Goal: Find specific page/section: Find specific page/section

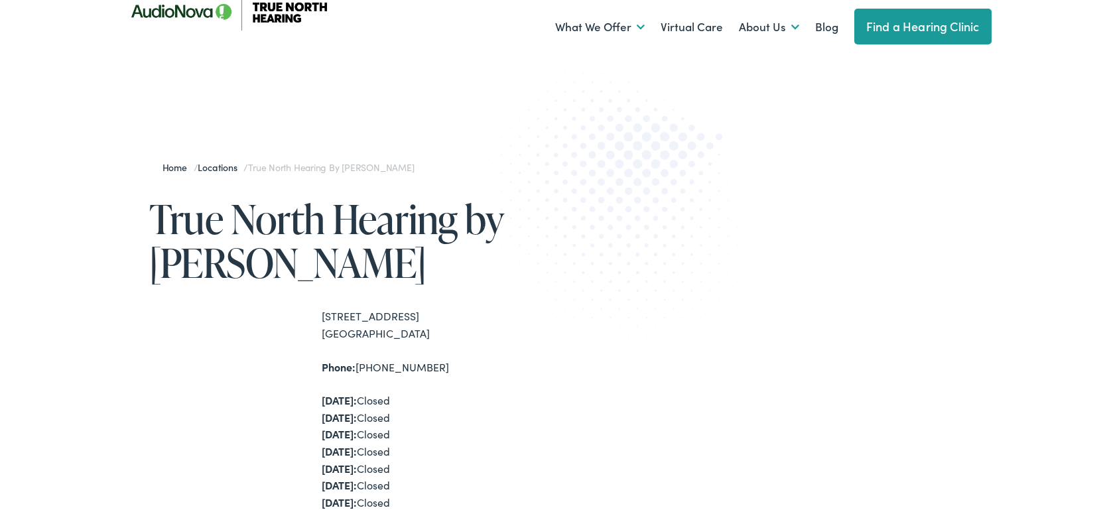
scroll to position [21, 0]
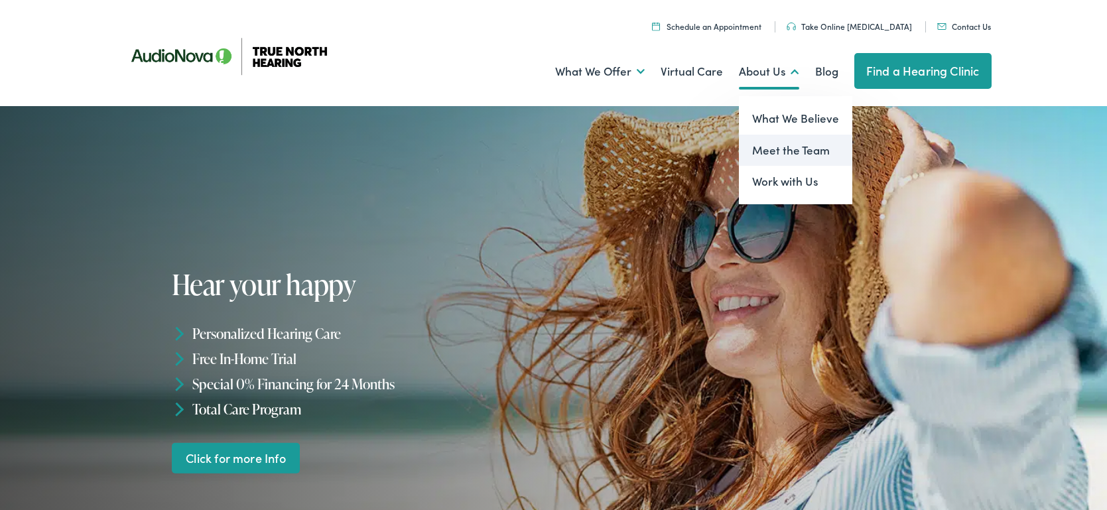
click at [772, 155] on link "Meet the Team" at bounding box center [795, 151] width 113 height 32
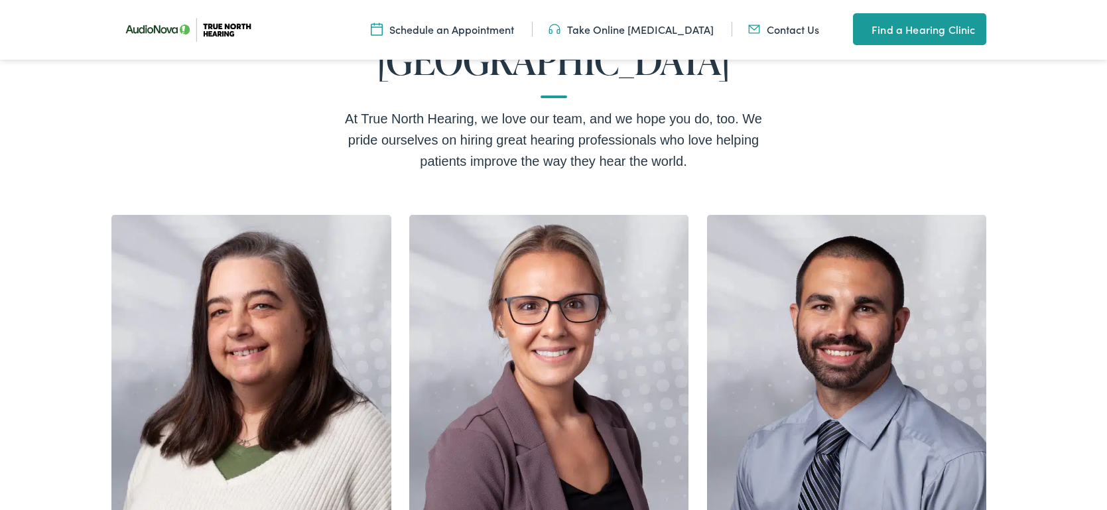
scroll to position [279, 0]
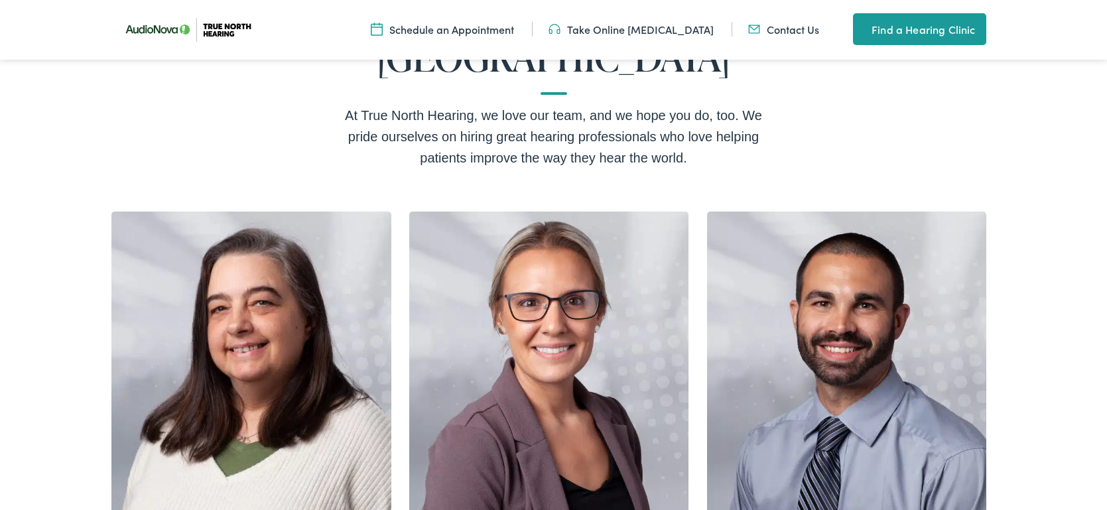
click at [928, 29] on link "Find a Hearing Clinic" at bounding box center [919, 29] width 133 height 32
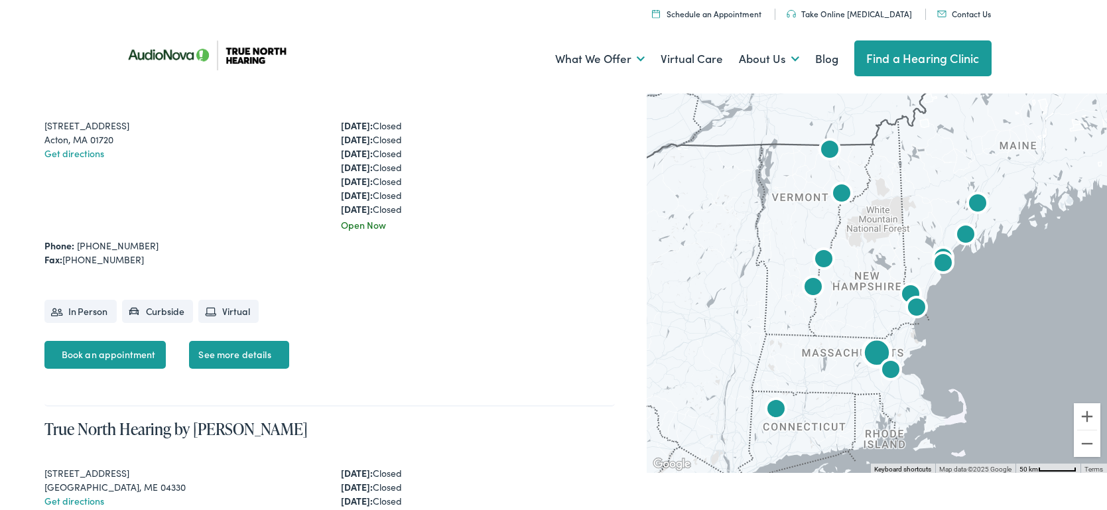
scroll to position [359, 0]
click at [825, 259] on img "True North Hearing by AudioNova" at bounding box center [824, 261] width 42 height 42
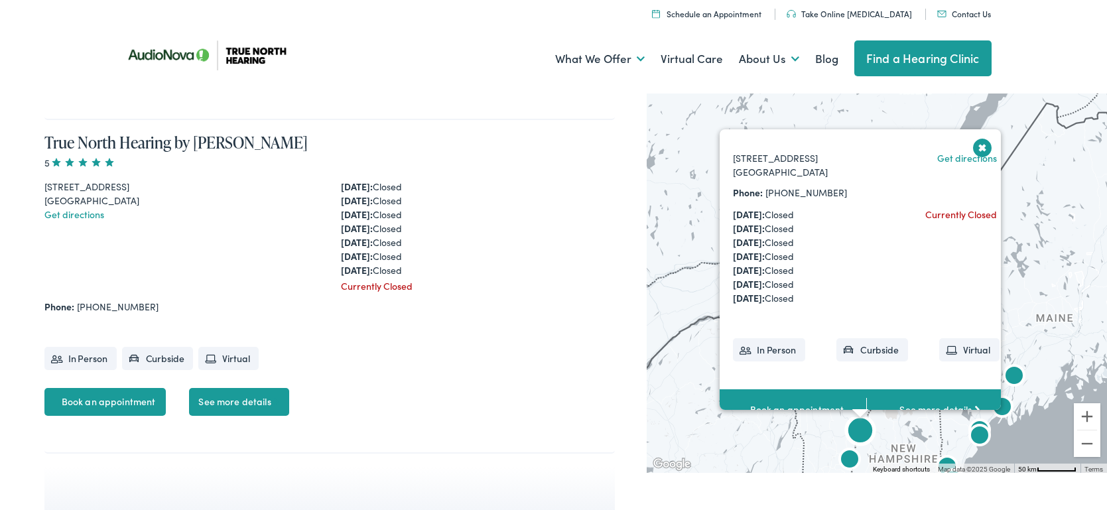
scroll to position [2, 0]
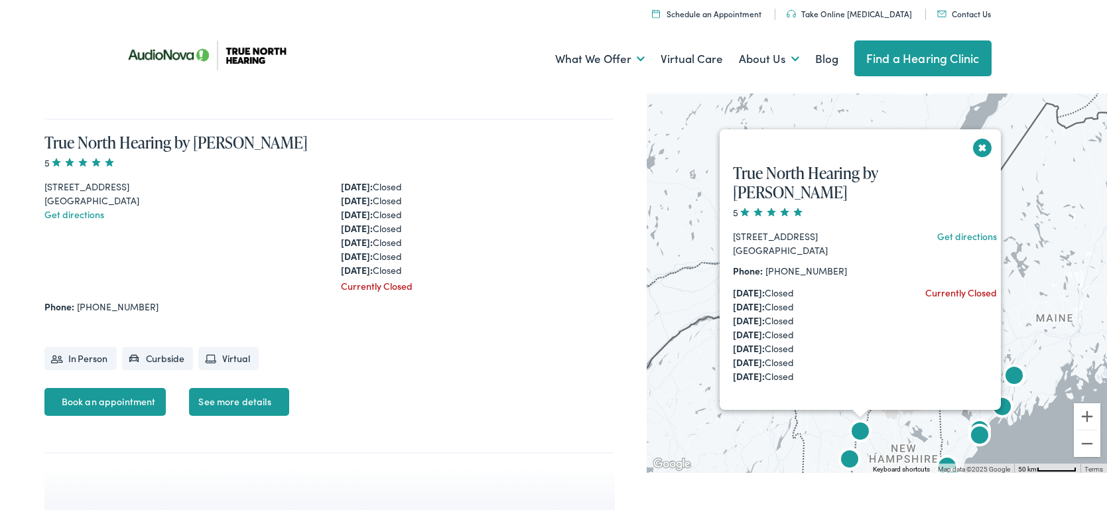
click at [973, 148] on button "Close" at bounding box center [982, 147] width 23 height 23
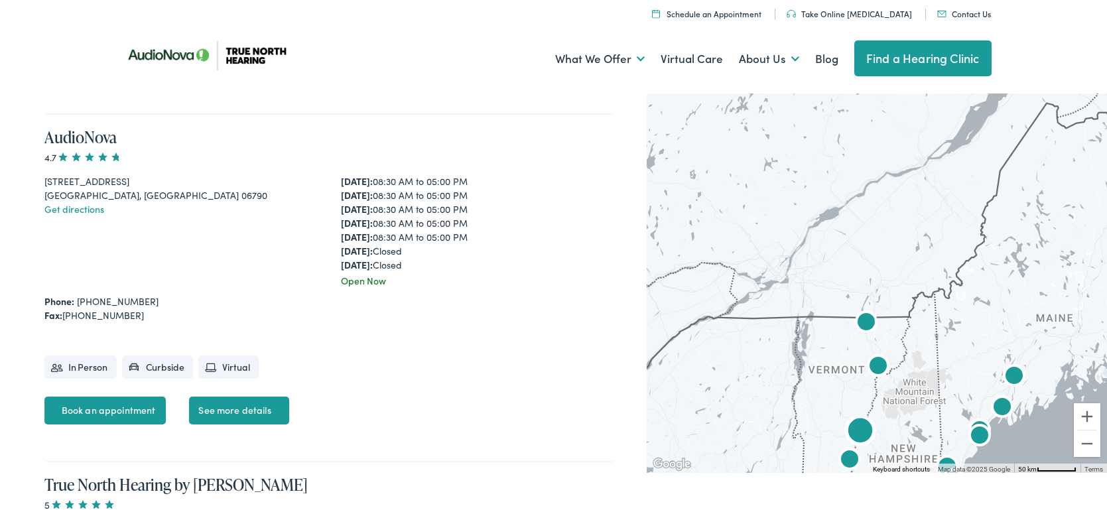
scroll to position [4125, 0]
